Goal: Information Seeking & Learning: Learn about a topic

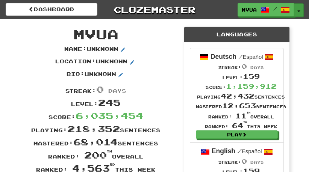
click at [297, 13] on button "Toggle Dropdown" at bounding box center [299, 10] width 10 height 14
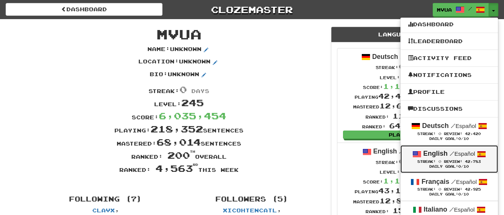
click at [438, 157] on strong "English" at bounding box center [436, 154] width 24 height 8
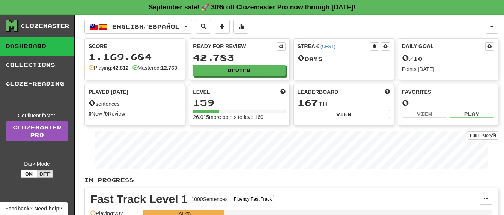
click at [209, 78] on div "Ready for Review 42.783 Review" at bounding box center [239, 59] width 100 height 41
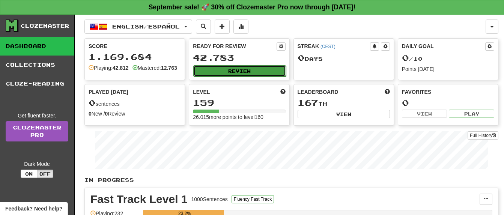
click at [212, 73] on button "Review" at bounding box center [239, 70] width 92 height 11
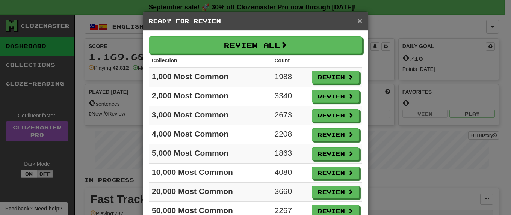
click at [359, 21] on span "×" at bounding box center [359, 20] width 5 height 9
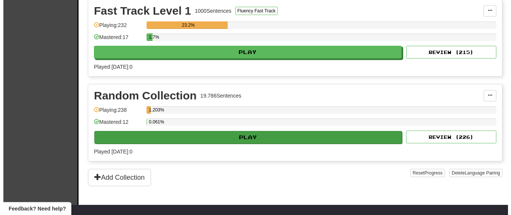
scroll to position [191, 0]
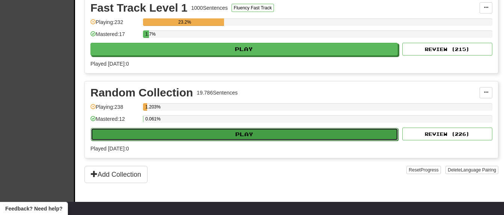
click at [289, 141] on button "Play" at bounding box center [245, 134] width 308 height 13
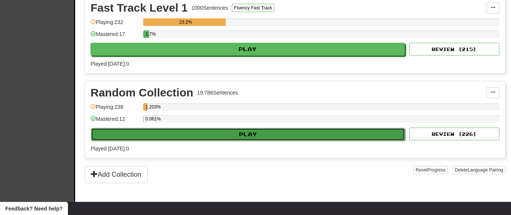
select select "**"
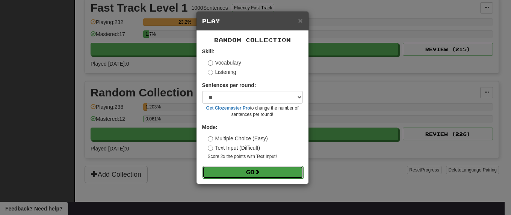
click at [267, 171] on button "Go" at bounding box center [252, 172] width 101 height 13
